Goal: Entertainment & Leisure: Consume media (video, audio)

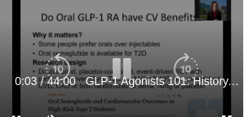
scroll to position [65, 0]
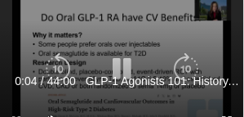
click at [109, 35] on div "10 seconds Tap to unmute" at bounding box center [122, 68] width 244 height 137
click at [115, 73] on icon "Video Player" at bounding box center [121, 68] width 33 height 33
click at [121, 69] on icon "Video Player" at bounding box center [121, 68] width 33 height 33
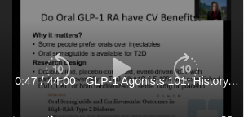
drag, startPoint x: 87, startPoint y: 51, endPoint x: 44, endPoint y: 42, distance: 43.4
click at [44, 42] on div "10 seconds Tap to unmute" at bounding box center [122, 68] width 244 height 137
click at [114, 66] on icon "Video Player" at bounding box center [121, 68] width 33 height 33
click at [57, 58] on icon "Video Player" at bounding box center [58, 68] width 33 height 33
click at [118, 66] on icon "Video Player" at bounding box center [121, 68] width 33 height 33
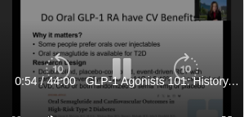
click at [126, 96] on div "10 seconds Tap to unmute" at bounding box center [122, 68] width 244 height 137
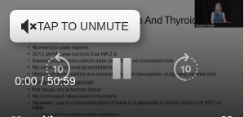
scroll to position [49, 0]
click at [30, 25] on icon "Video Player" at bounding box center [29, 26] width 16 height 16
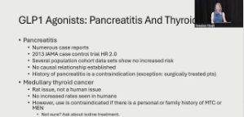
scroll to position [82, 1]
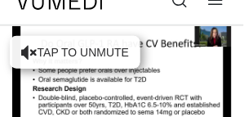
scroll to position [16, 0]
